Goal: Information Seeking & Learning: Learn about a topic

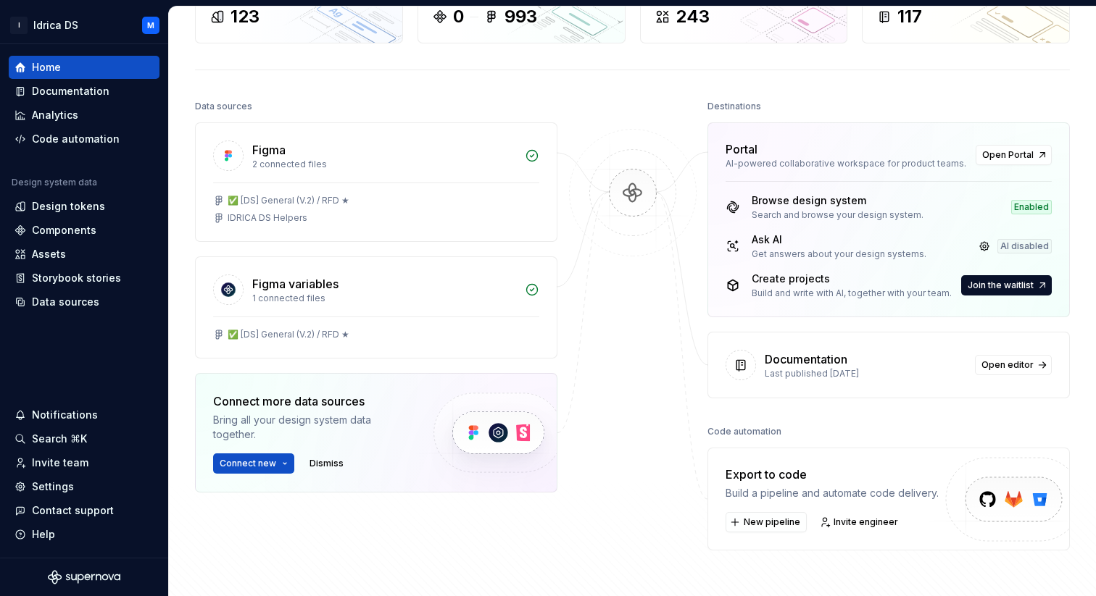
scroll to position [76, 0]
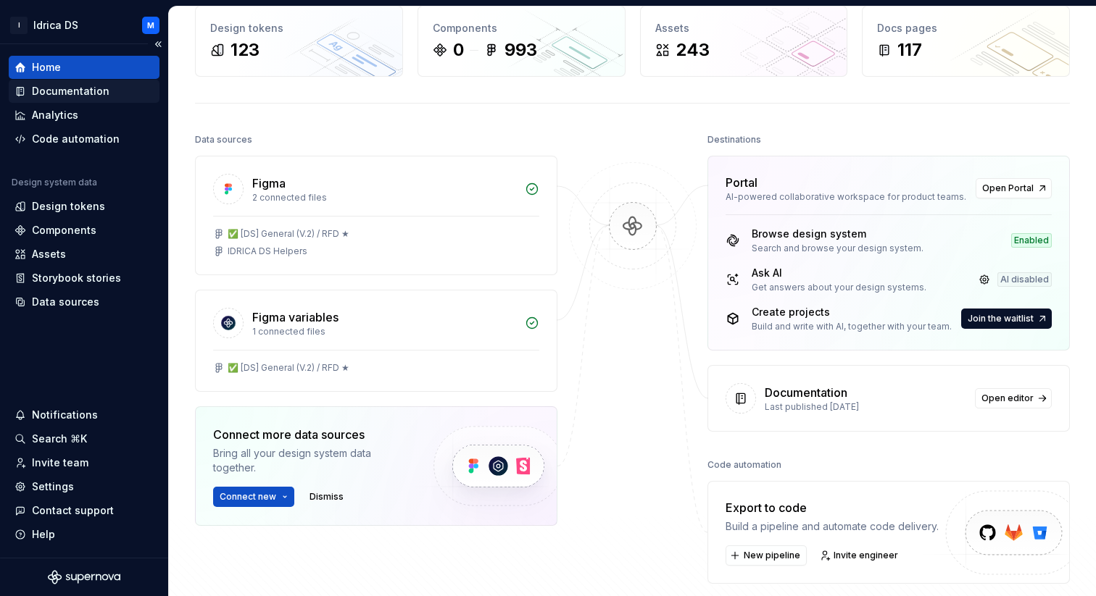
click at [97, 95] on div "Documentation" at bounding box center [71, 91] width 78 height 14
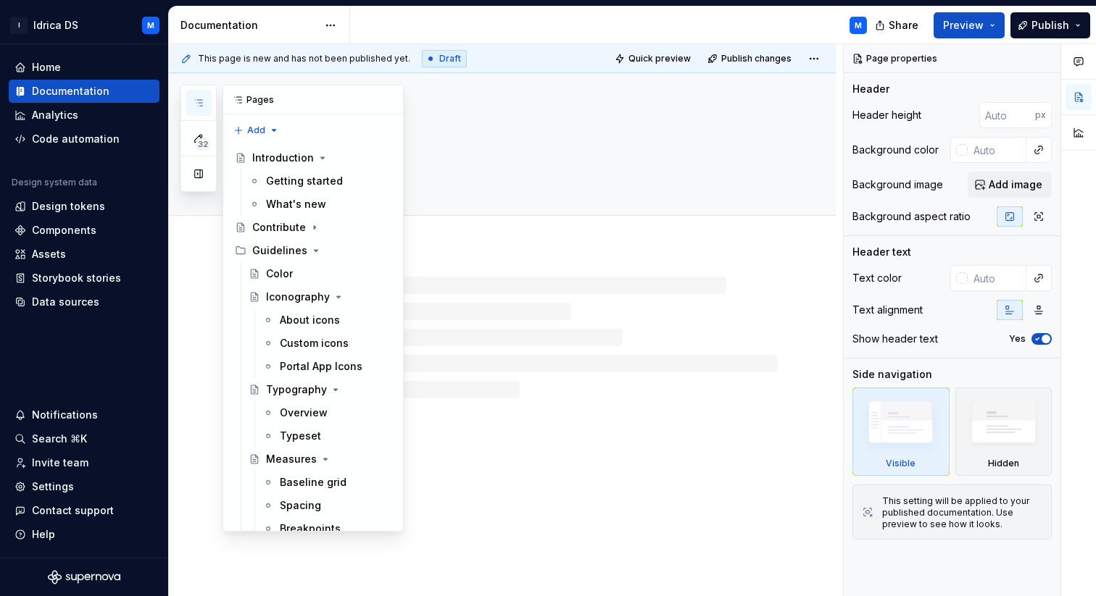
click at [193, 98] on icon "button" at bounding box center [199, 103] width 12 height 12
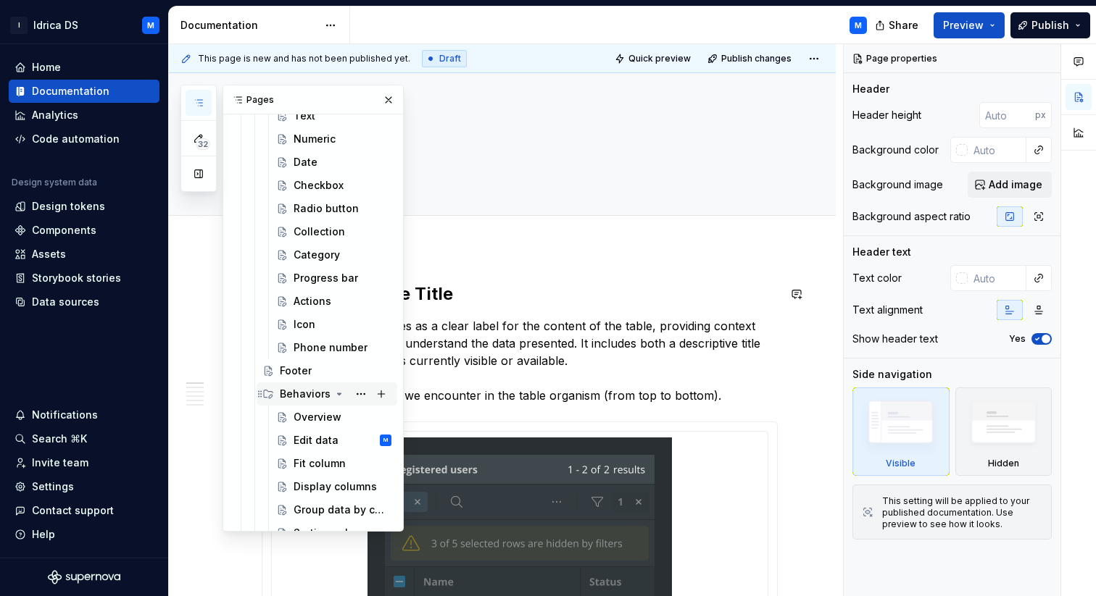
scroll to position [2051, 0]
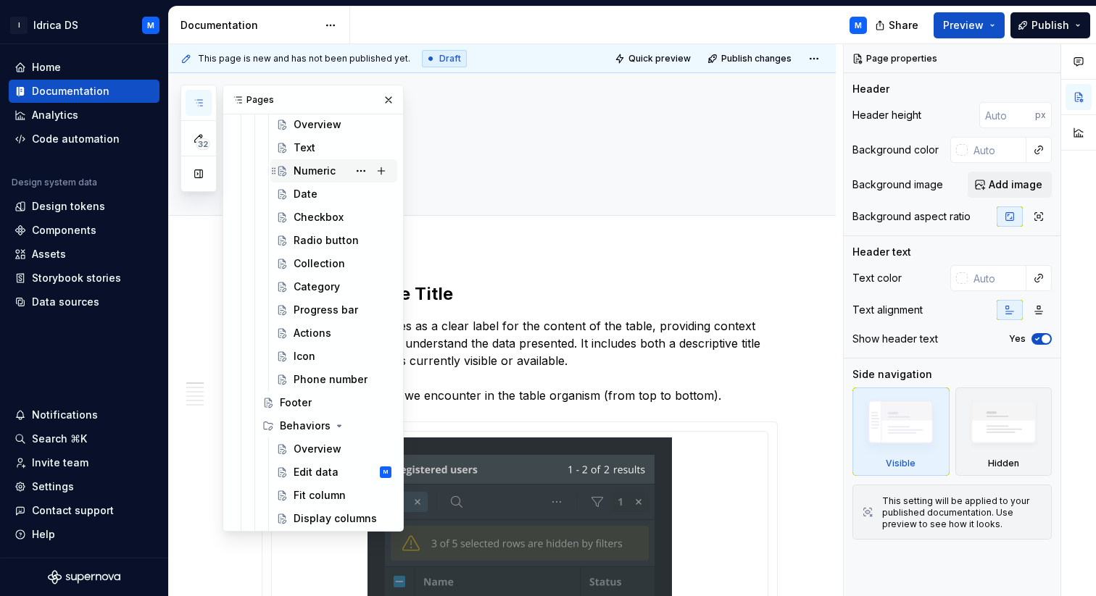
click at [325, 175] on div "Numeric" at bounding box center [314, 171] width 42 height 14
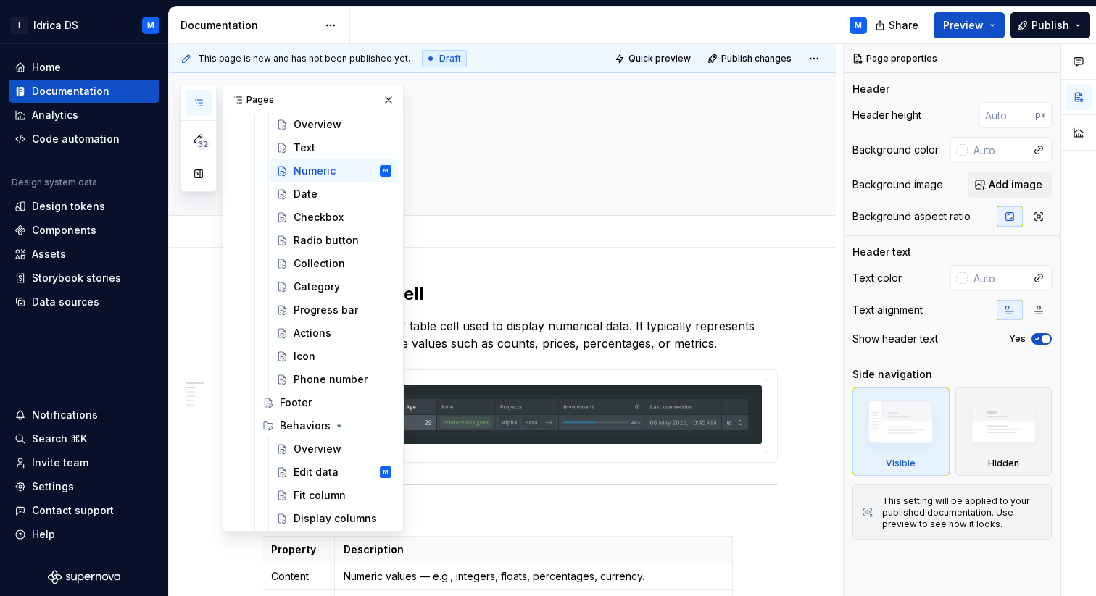
click at [506, 225] on div "Add tab" at bounding box center [520, 232] width 516 height 20
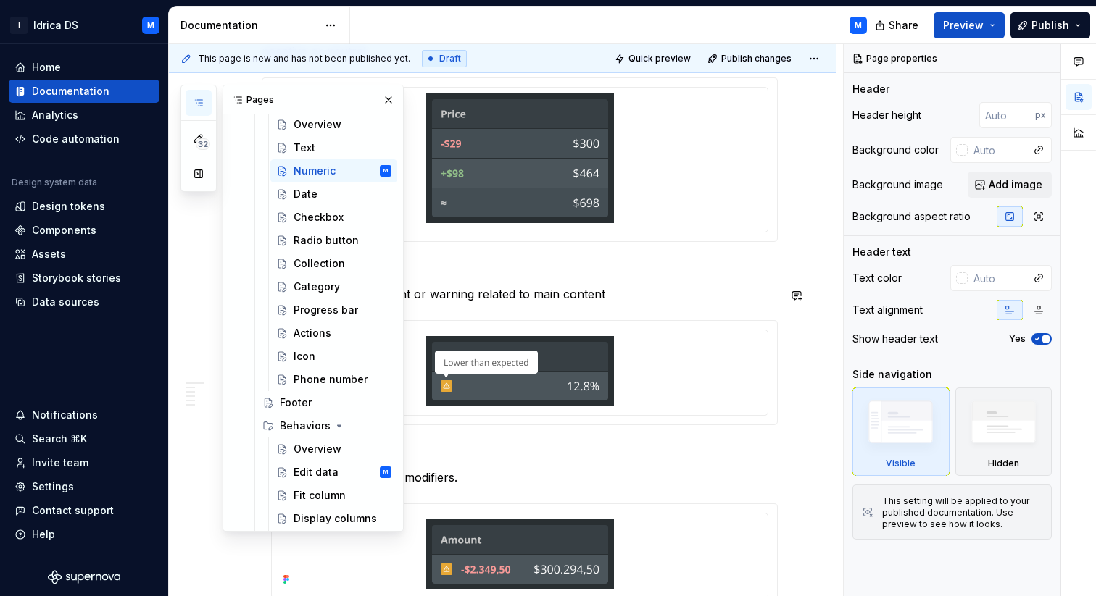
scroll to position [1046, 0]
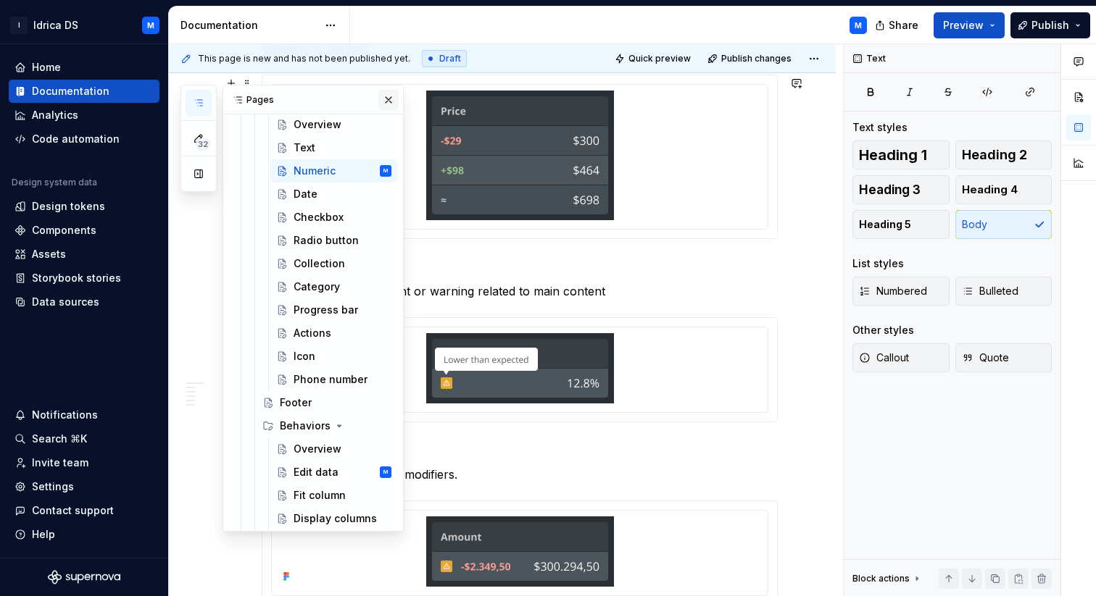
click at [387, 102] on button "button" at bounding box center [388, 100] width 20 height 20
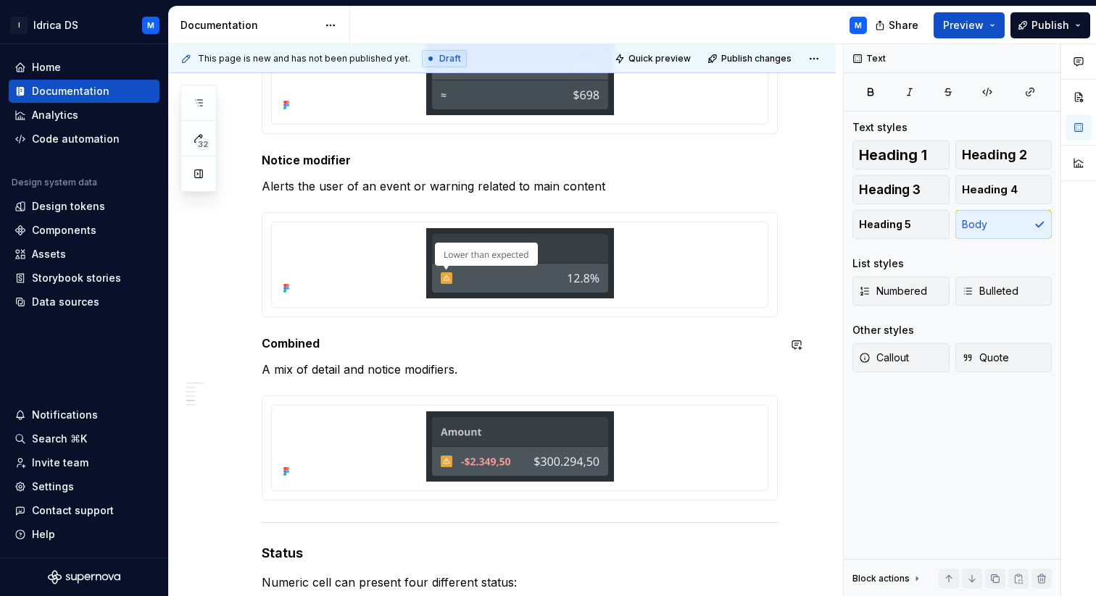
scroll to position [1156, 0]
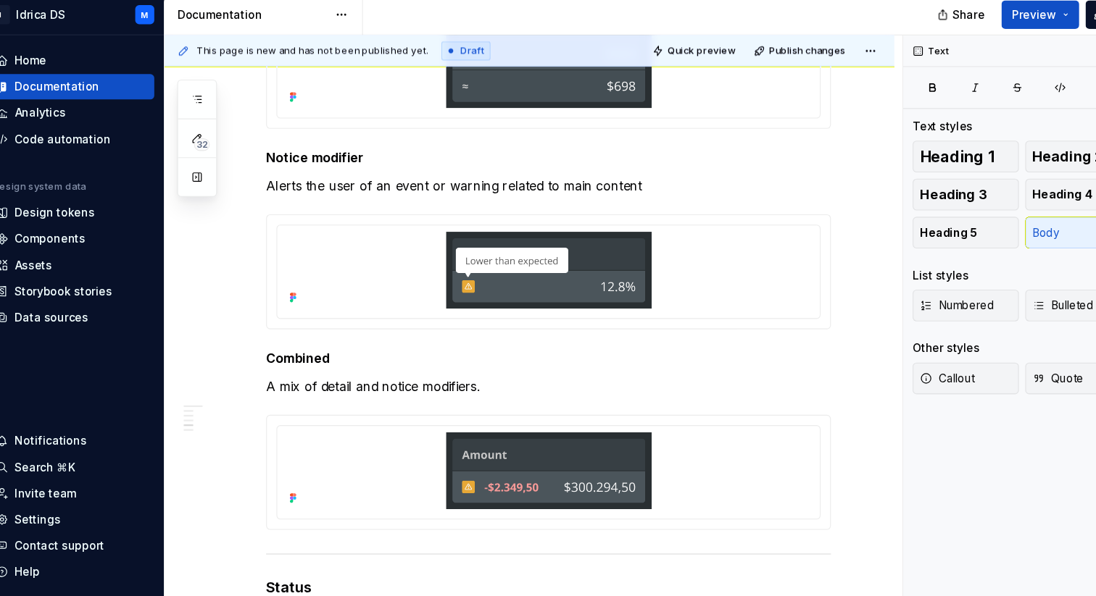
type textarea "*"
